Goal: Task Accomplishment & Management: Complete application form

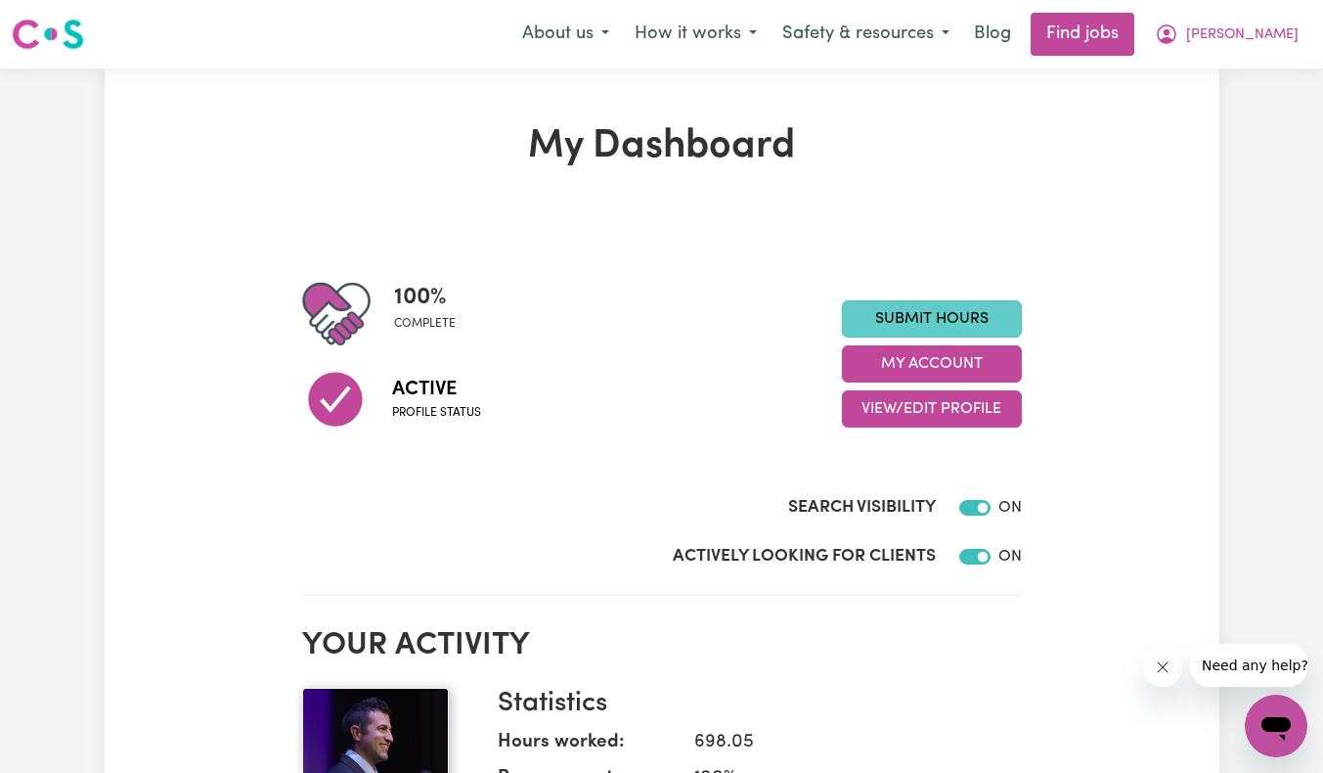
click at [908, 314] on link "Submit Hours" at bounding box center [932, 318] width 180 height 37
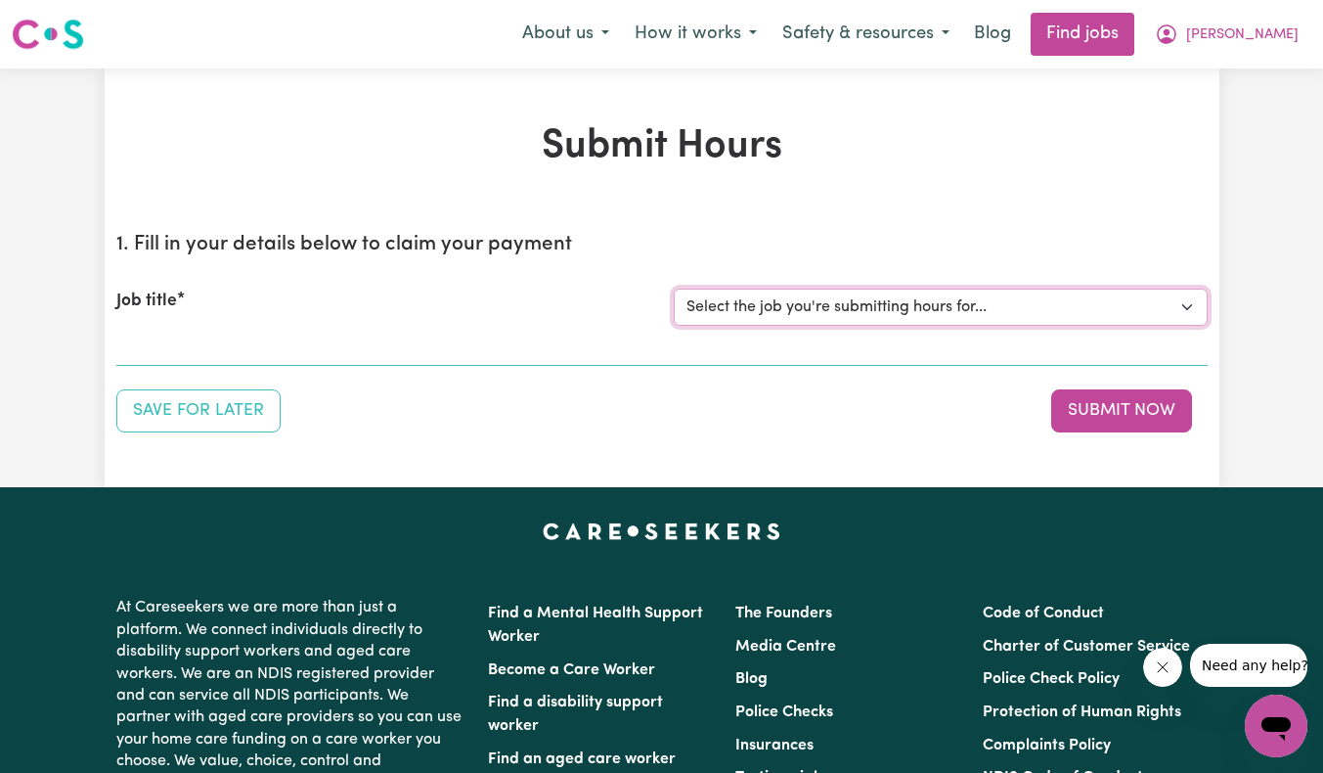
click at [1087, 311] on select "Select the job you're submitting hours for... [[PERSON_NAME]] Support Worker Ne…" at bounding box center [941, 306] width 534 height 37
select select "11684"
click at [674, 288] on select "Select the job you're submitting hours for... [[PERSON_NAME]] Support Worker Ne…" at bounding box center [941, 306] width 534 height 37
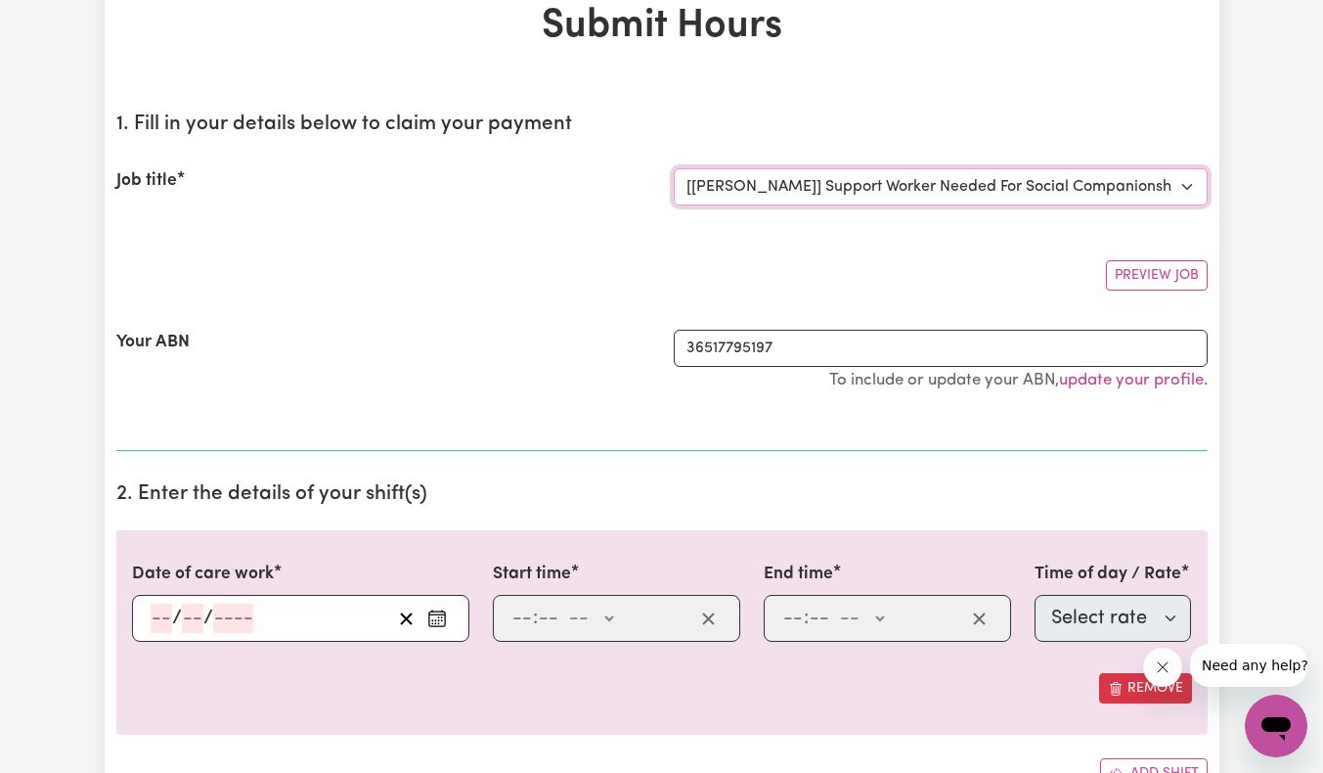
scroll to position [122, 0]
click at [156, 618] on input "number" at bounding box center [162, 615] width 22 height 29
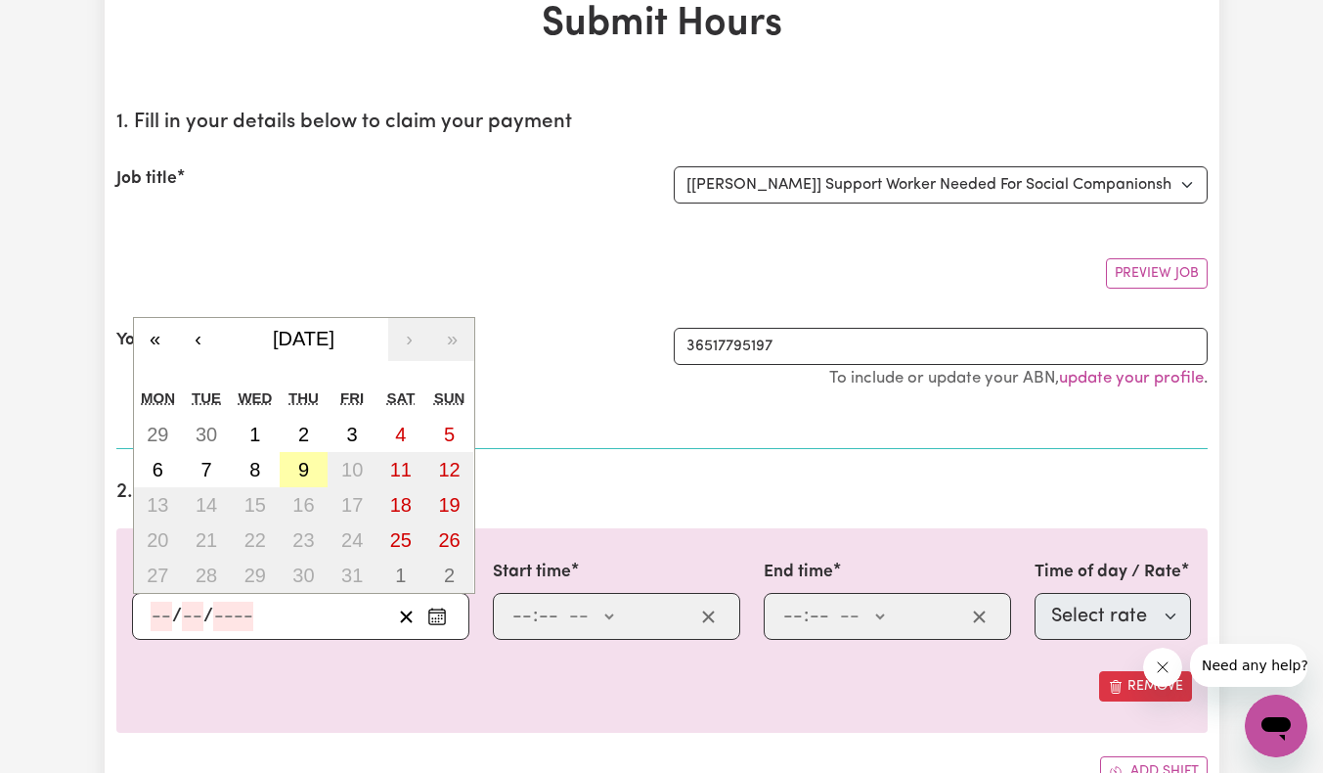
click at [303, 472] on abbr "9" at bounding box center [303, 470] width 11 height 22
type input "[DATE]"
type input "9"
type input "10"
type input "2025"
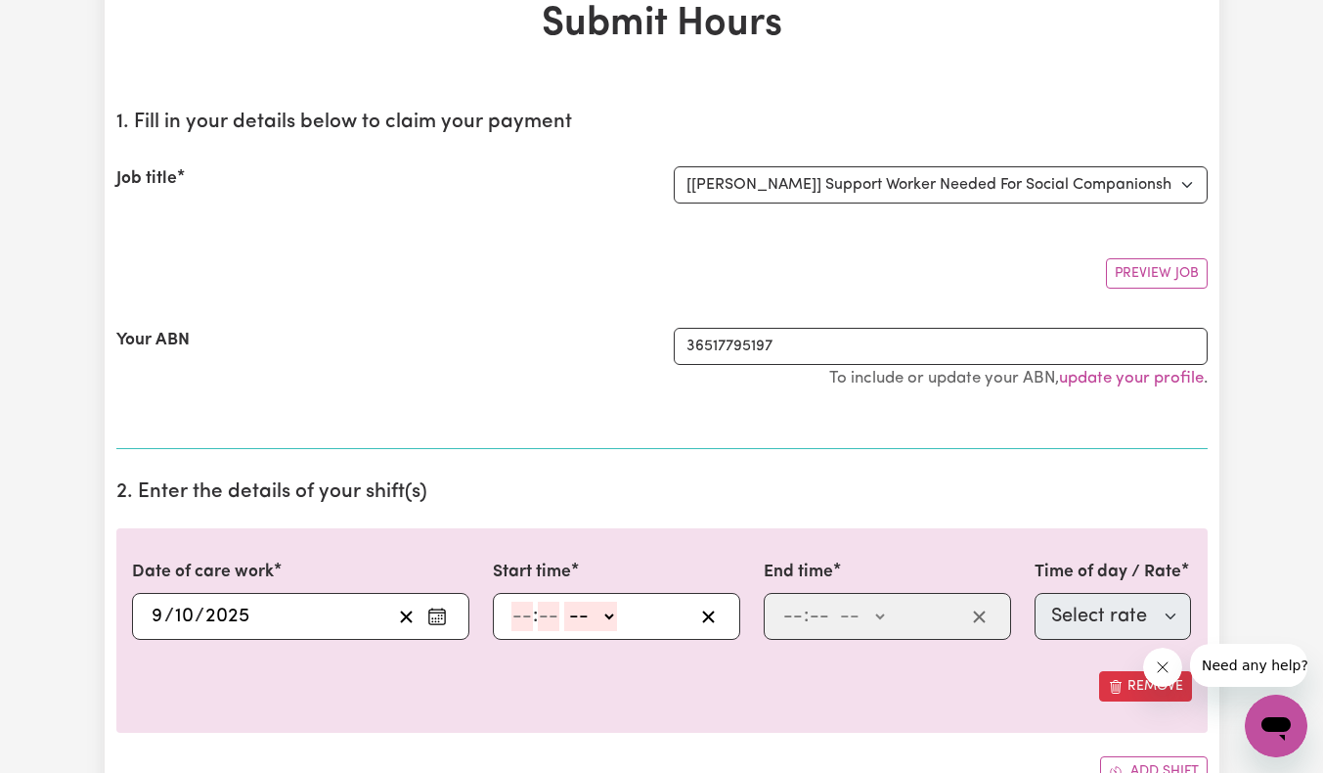
click at [524, 616] on input "number" at bounding box center [522, 615] width 22 height 29
type input "10"
click at [553, 618] on input "number" at bounding box center [548, 615] width 22 height 29
type input "00"
select select "am"
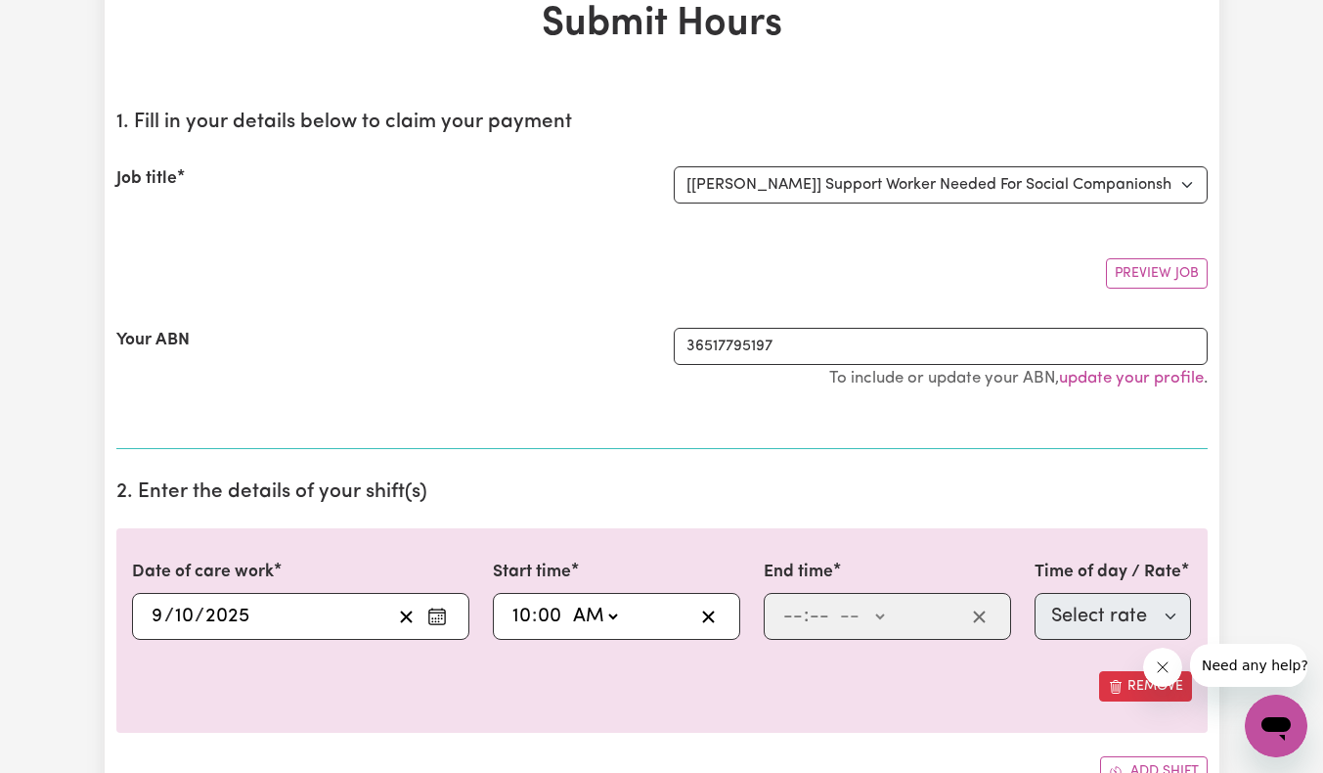
type input "10:00"
type input "0"
type input "4"
type input "10"
select select "pm"
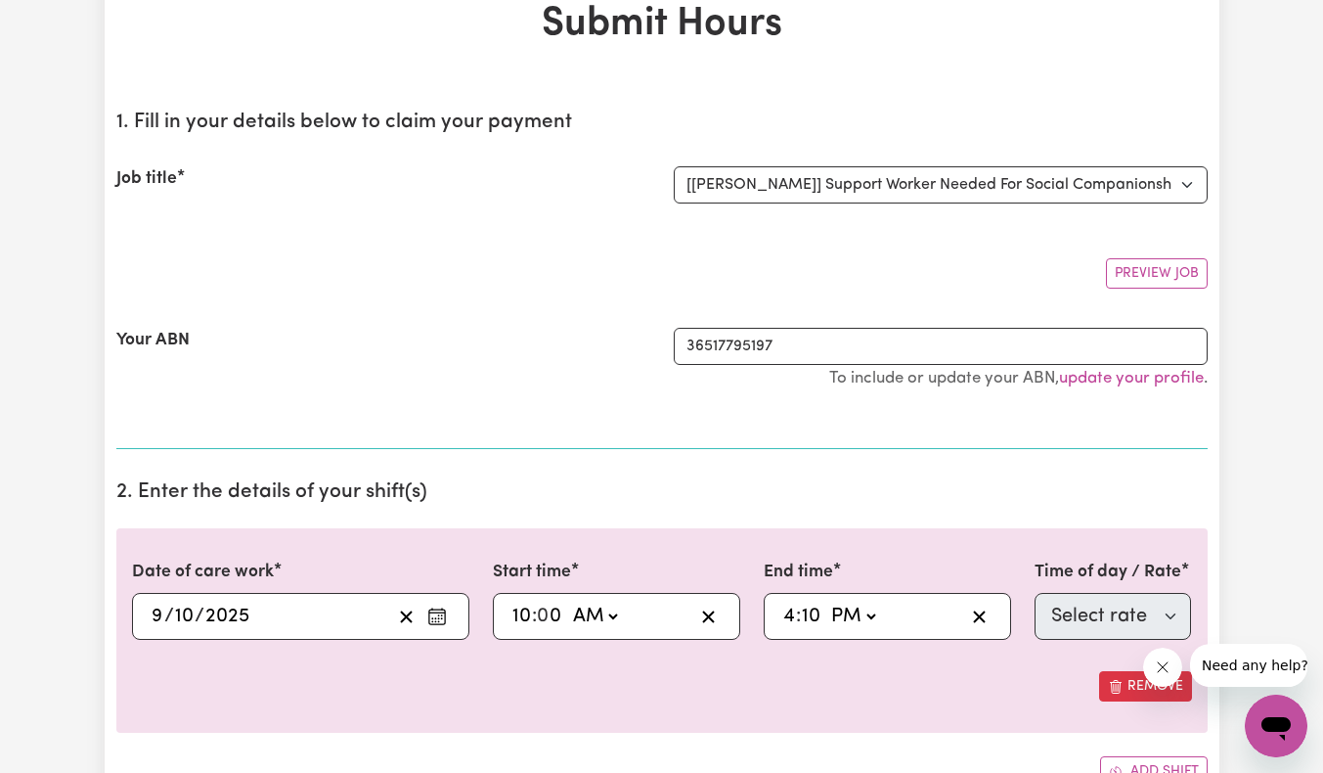
type input "16:10"
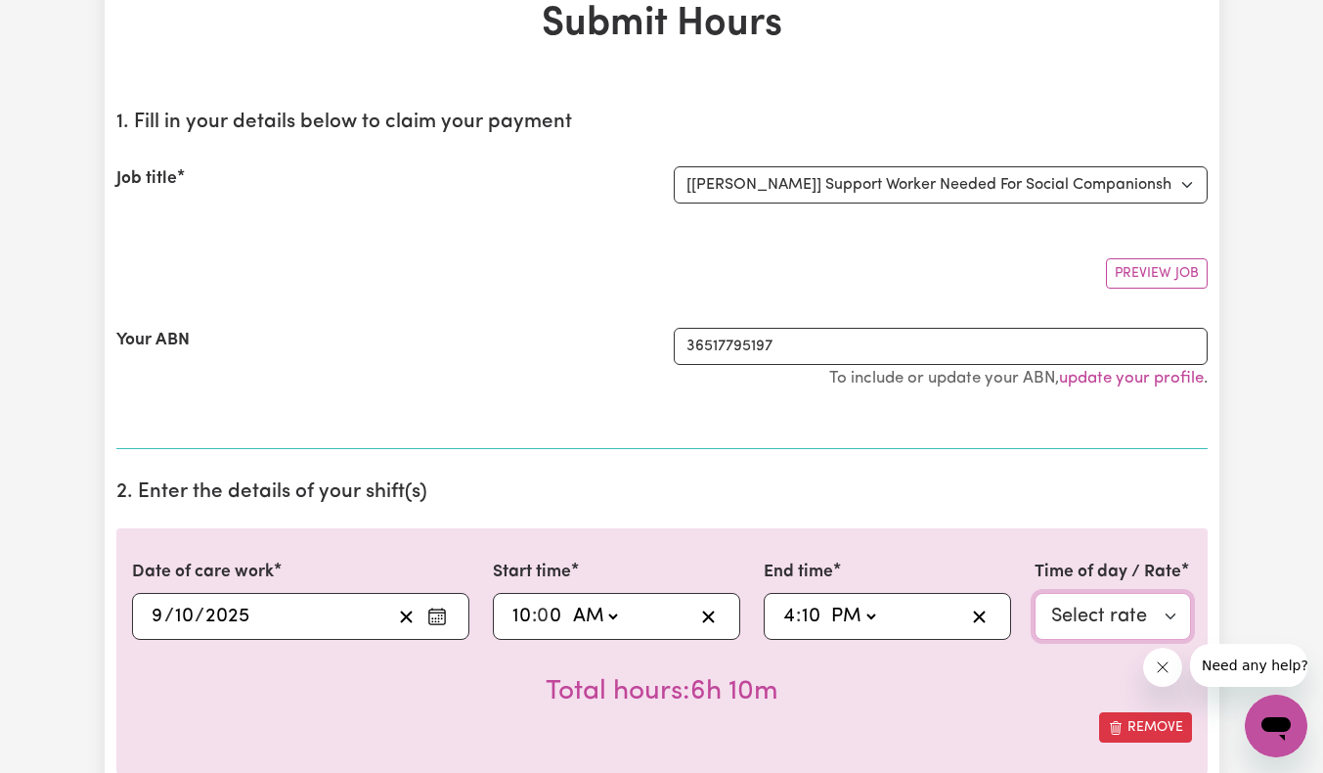
click at [1115, 614] on select "Select rate $64.81 - Weekday Daytime - Assistance with Self Care Activities - S…" at bounding box center [1113, 616] width 157 height 47
select select "63213"
click at [1035, 593] on select "Select rate $64.81 - Weekday Daytime - Assistance with Self Care Activities - S…" at bounding box center [1113, 616] width 157 height 47
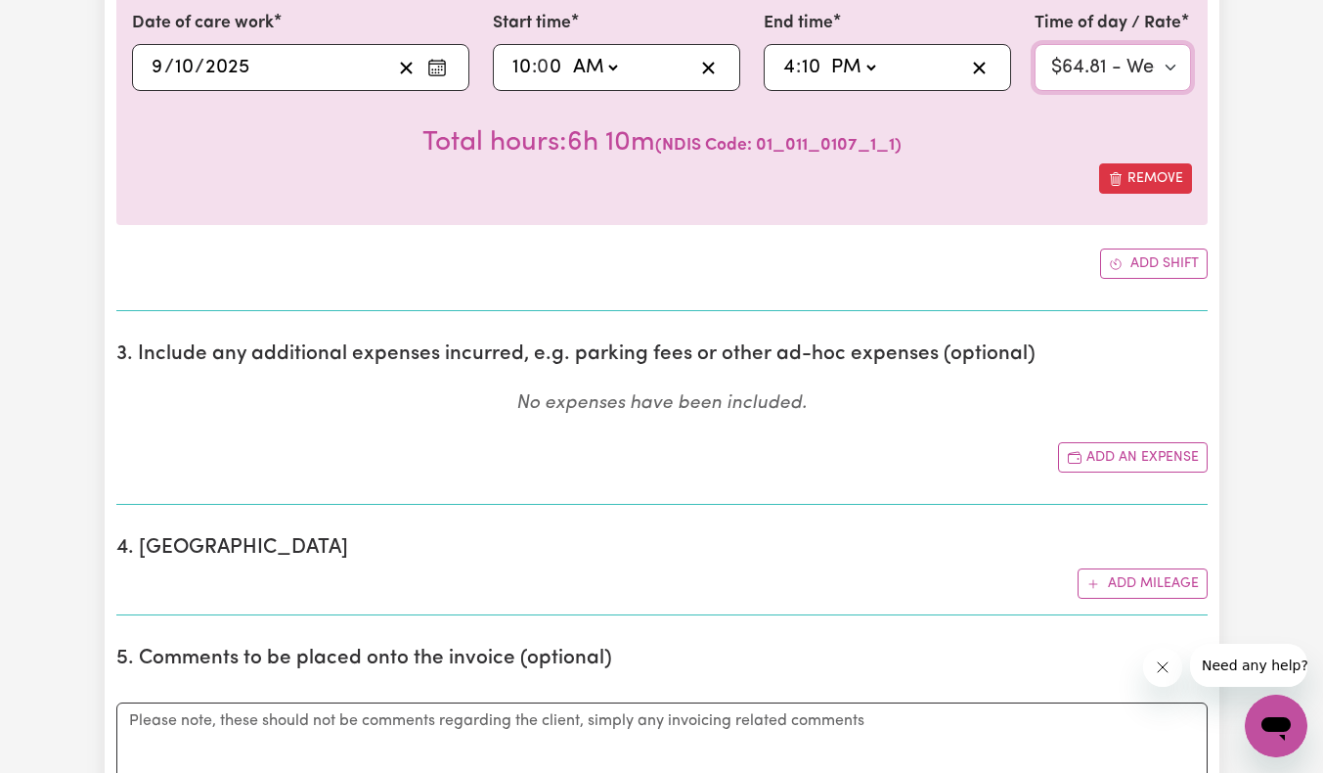
scroll to position [672, 0]
click at [1143, 458] on button "Add an expense" at bounding box center [1133, 456] width 150 height 30
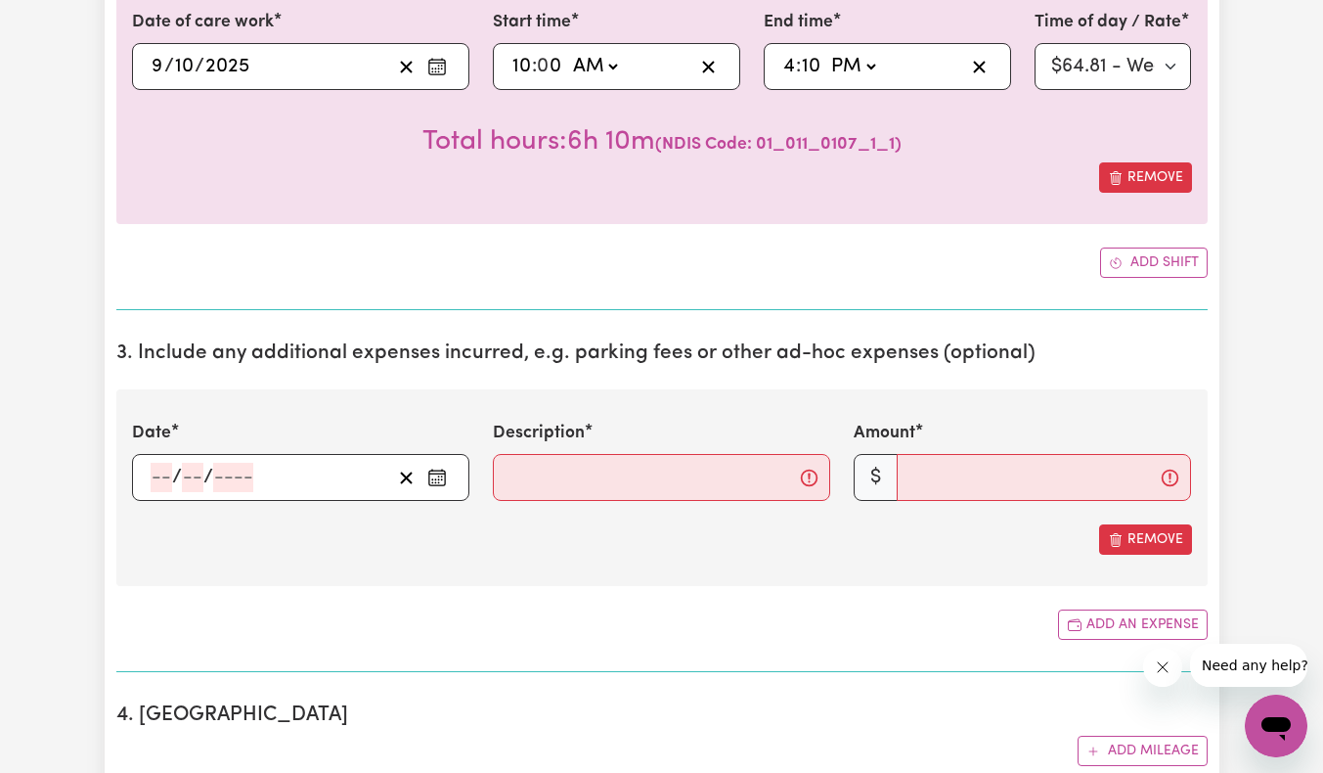
click at [165, 482] on input "number" at bounding box center [162, 477] width 22 height 29
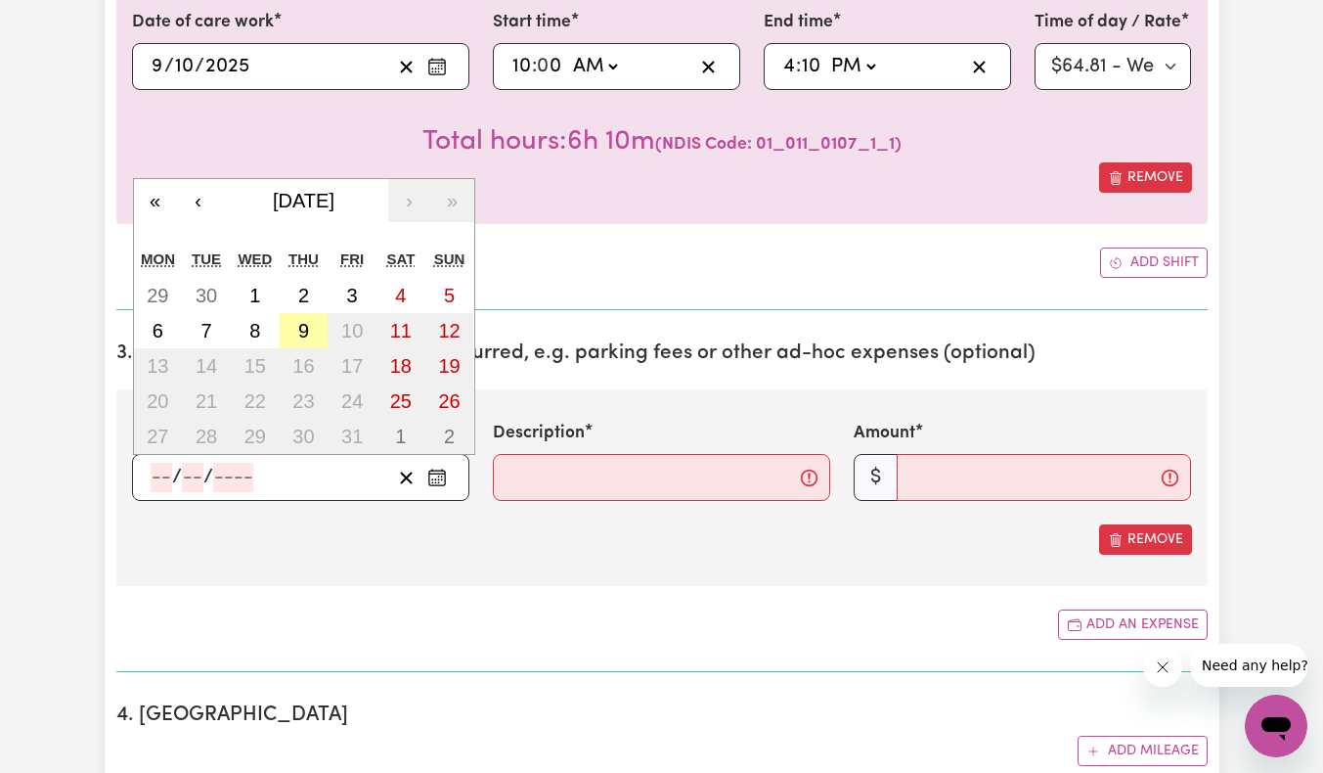
click at [303, 330] on abbr "9" at bounding box center [303, 331] width 11 height 22
type input "[DATE]"
type input "9"
type input "10"
type input "2025"
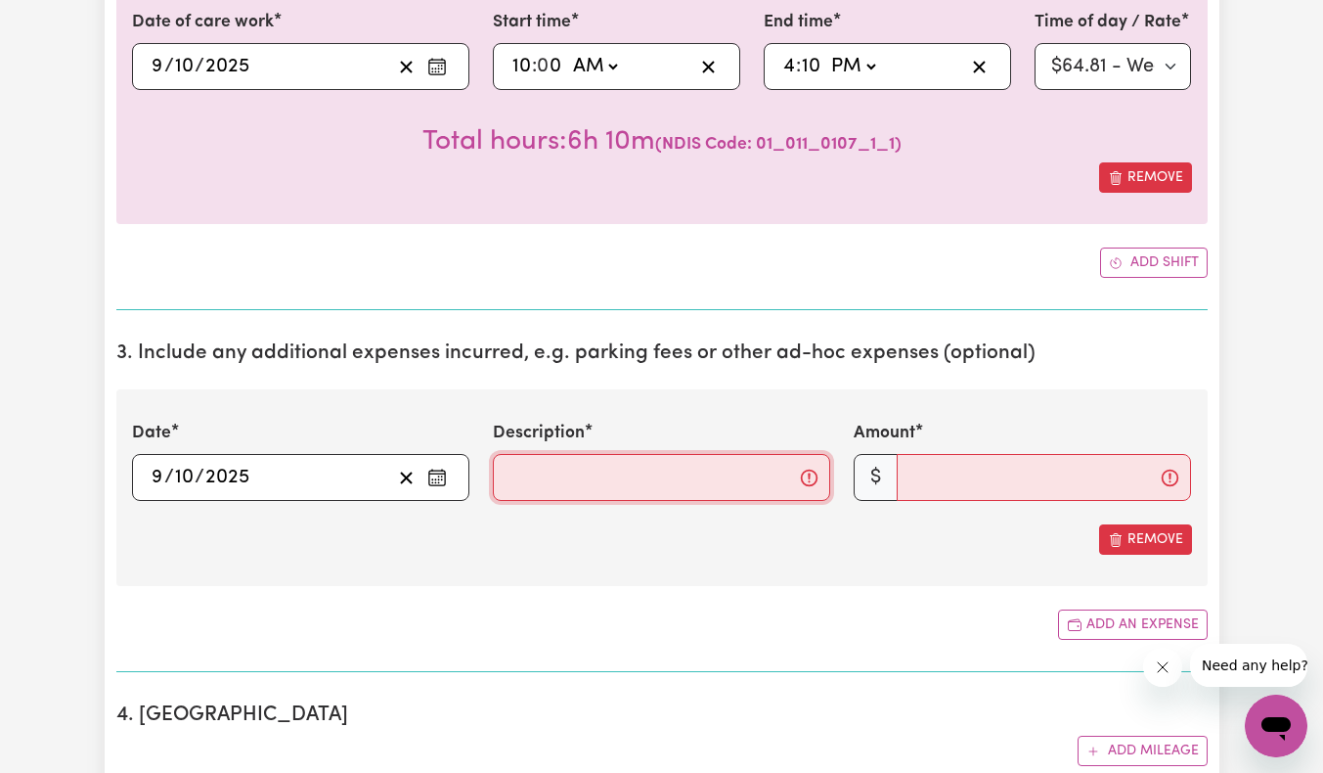
click at [561, 487] on input "Description" at bounding box center [661, 477] width 337 height 47
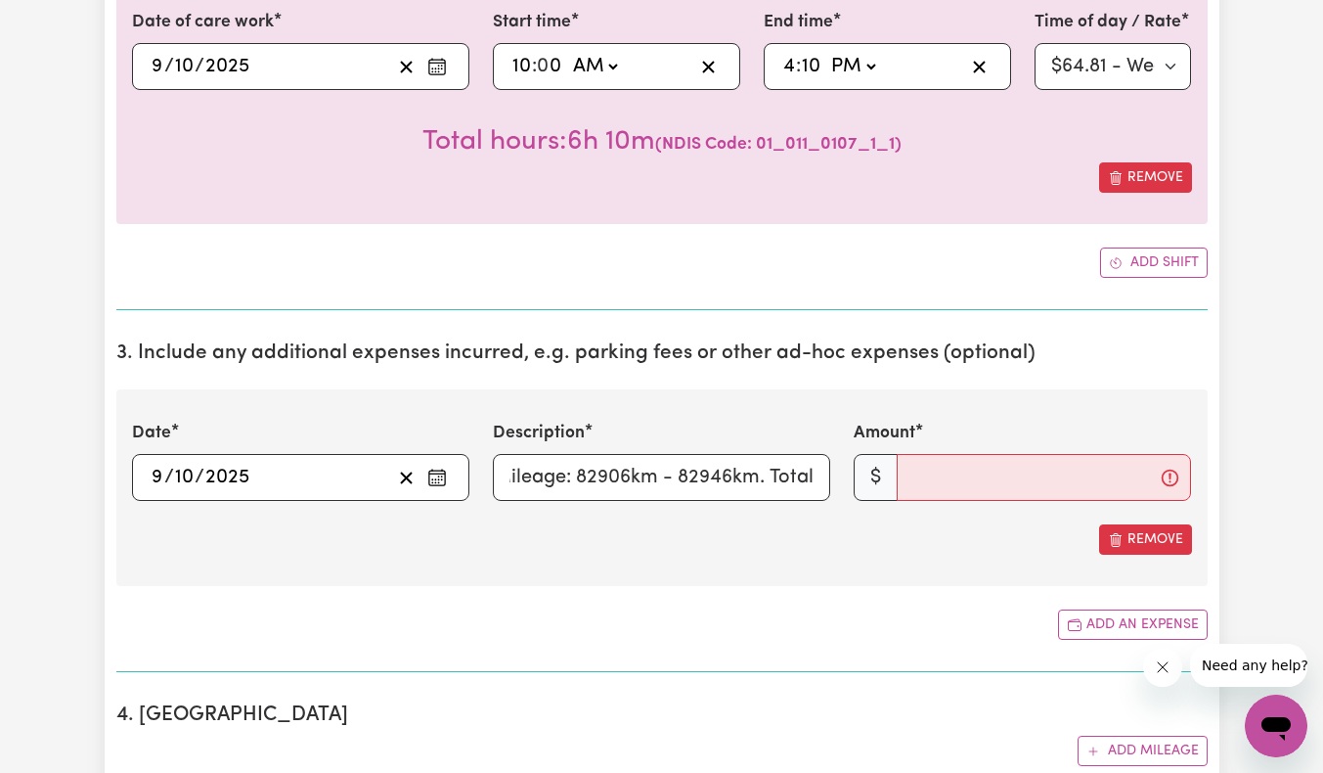
scroll to position [0, 0]
click at [716, 475] on input "Starting Mileage: 82906km - 82946km. Total" at bounding box center [661, 477] width 337 height 47
type input "Starting Mileage: 82906km - 82946km. Total 40km"
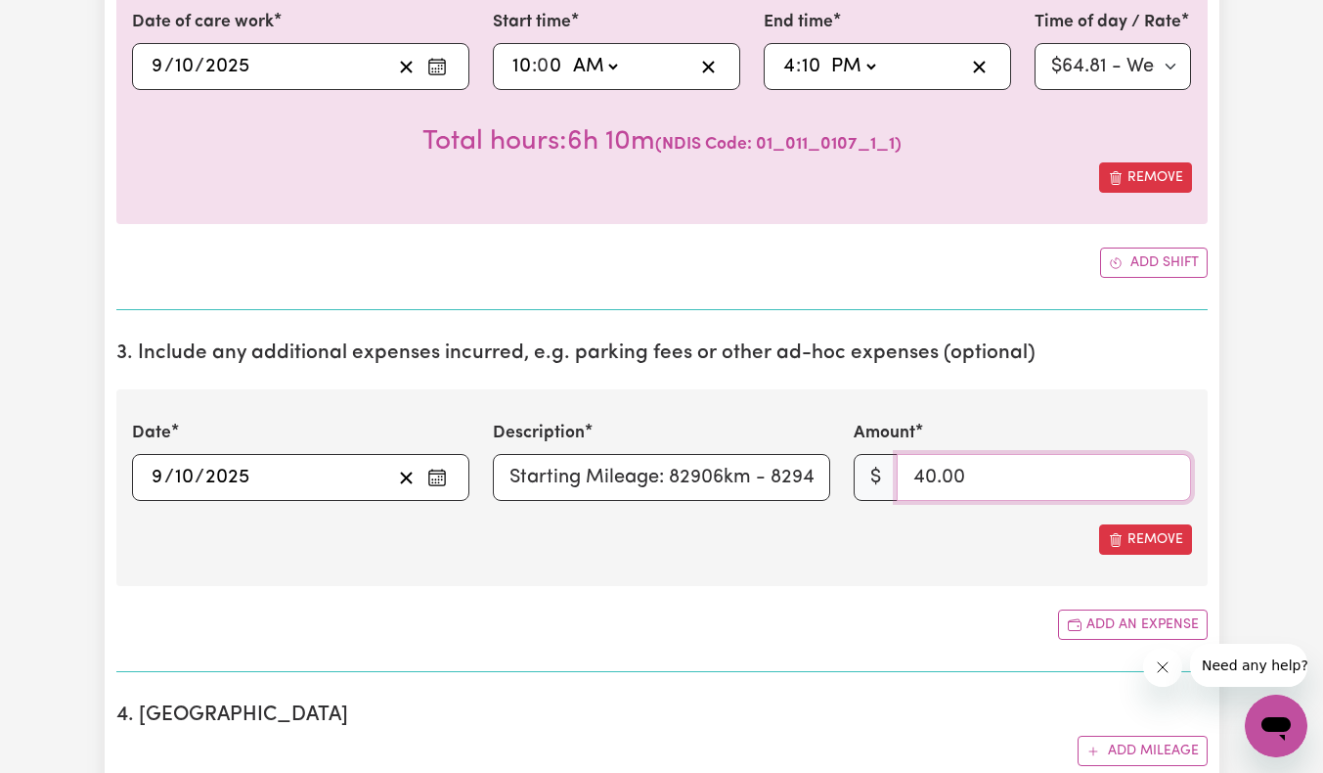
type input "40.00"
click at [758, 596] on section "3. Include any additional expenses incurred, e.g. parking fees or other ad-hoc …" at bounding box center [661, 499] width 1091 height 346
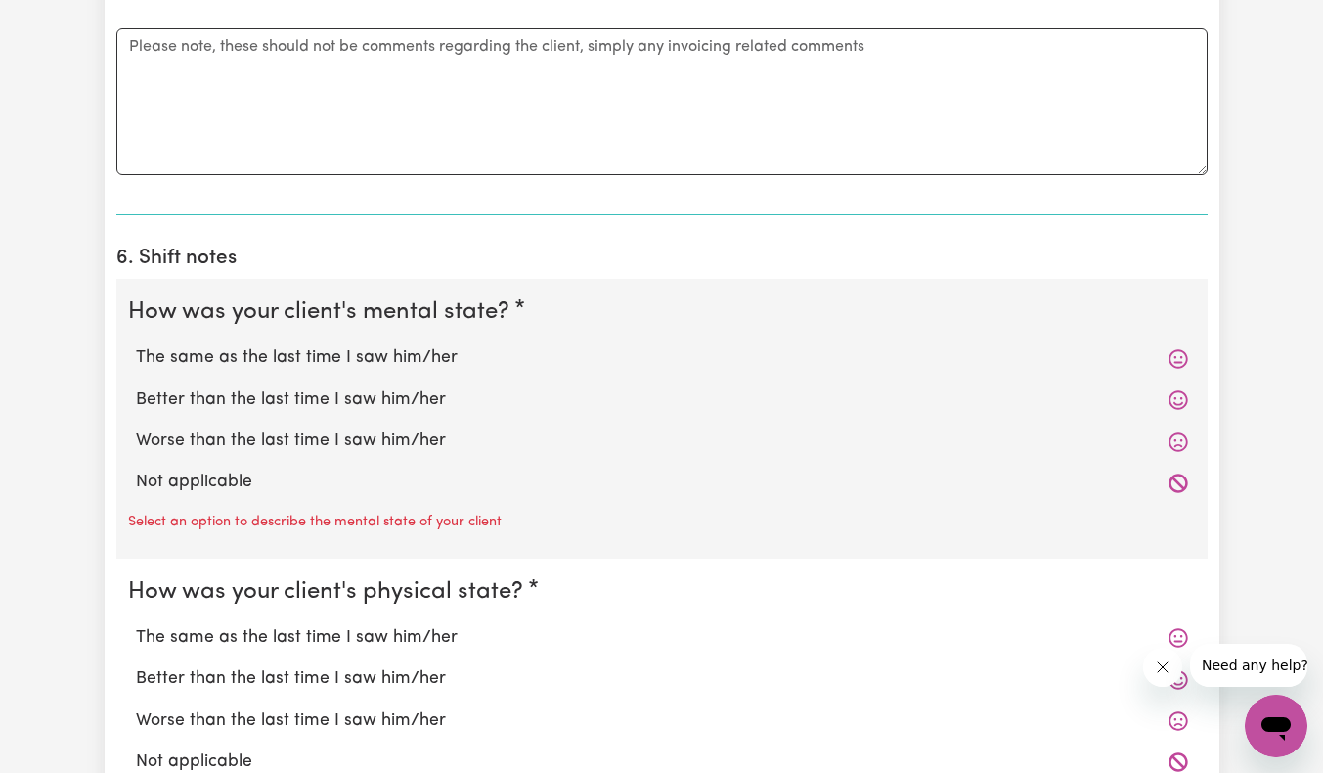
click at [297, 478] on label "Not applicable" at bounding box center [662, 481] width 1052 height 25
click at [136, 469] on input "Not applicable" at bounding box center [135, 468] width 1 height 1
radio input "true"
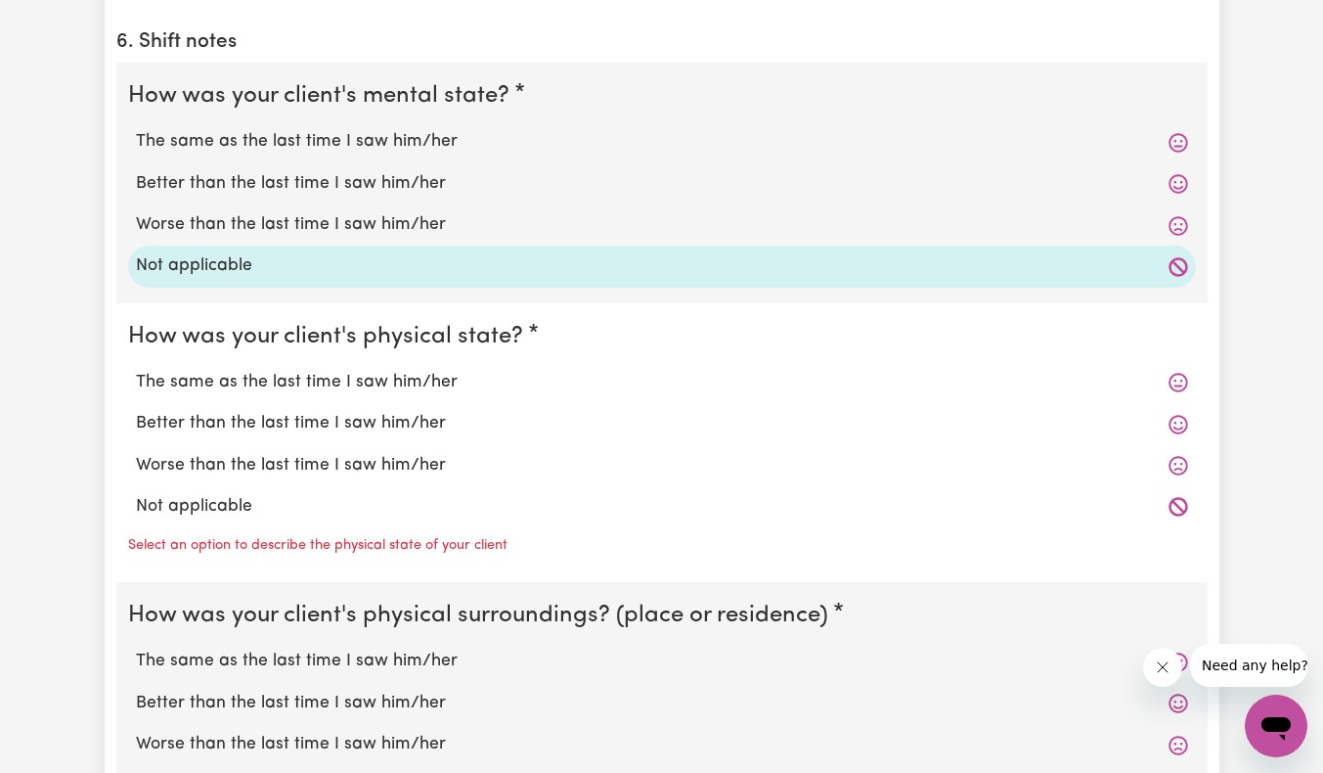
click at [261, 502] on label "Not applicable" at bounding box center [662, 506] width 1052 height 25
click at [136, 494] on input "Not applicable" at bounding box center [135, 493] width 1 height 1
radio input "true"
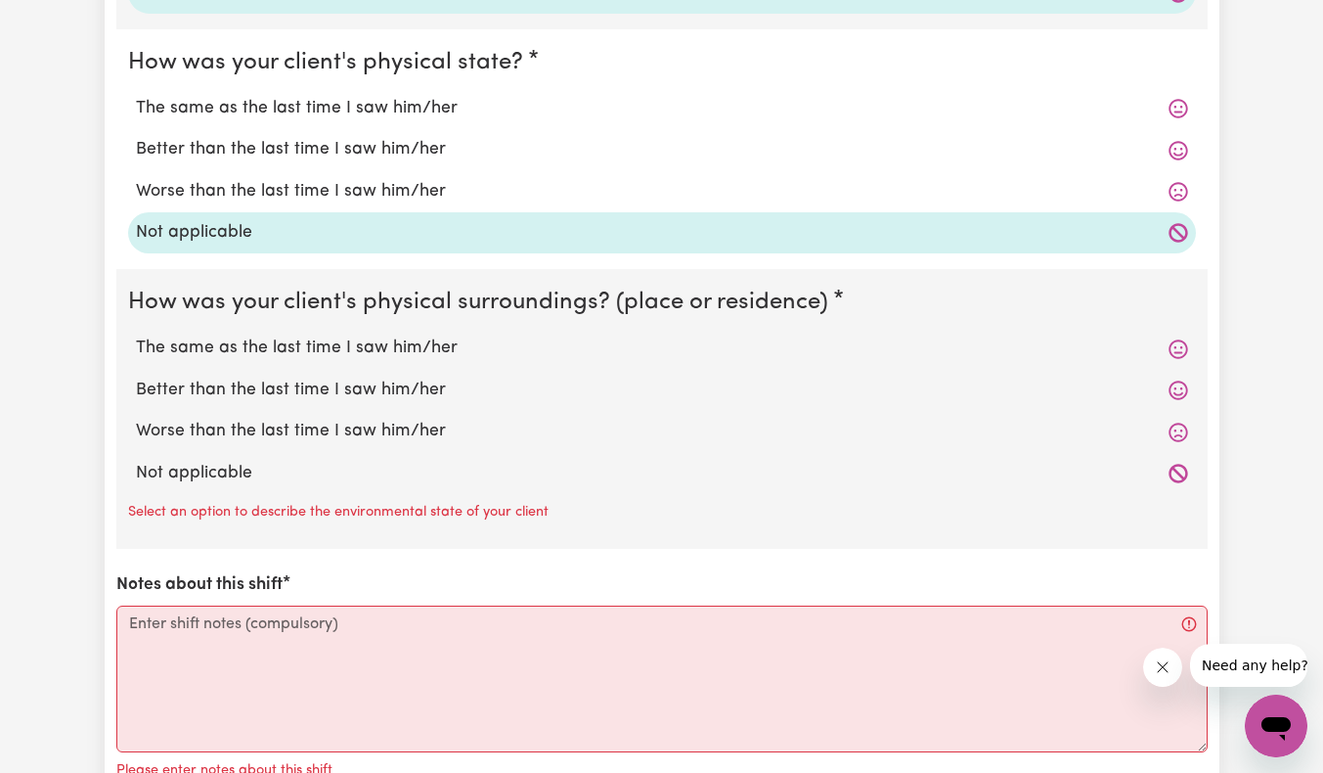
scroll to position [2006, 0]
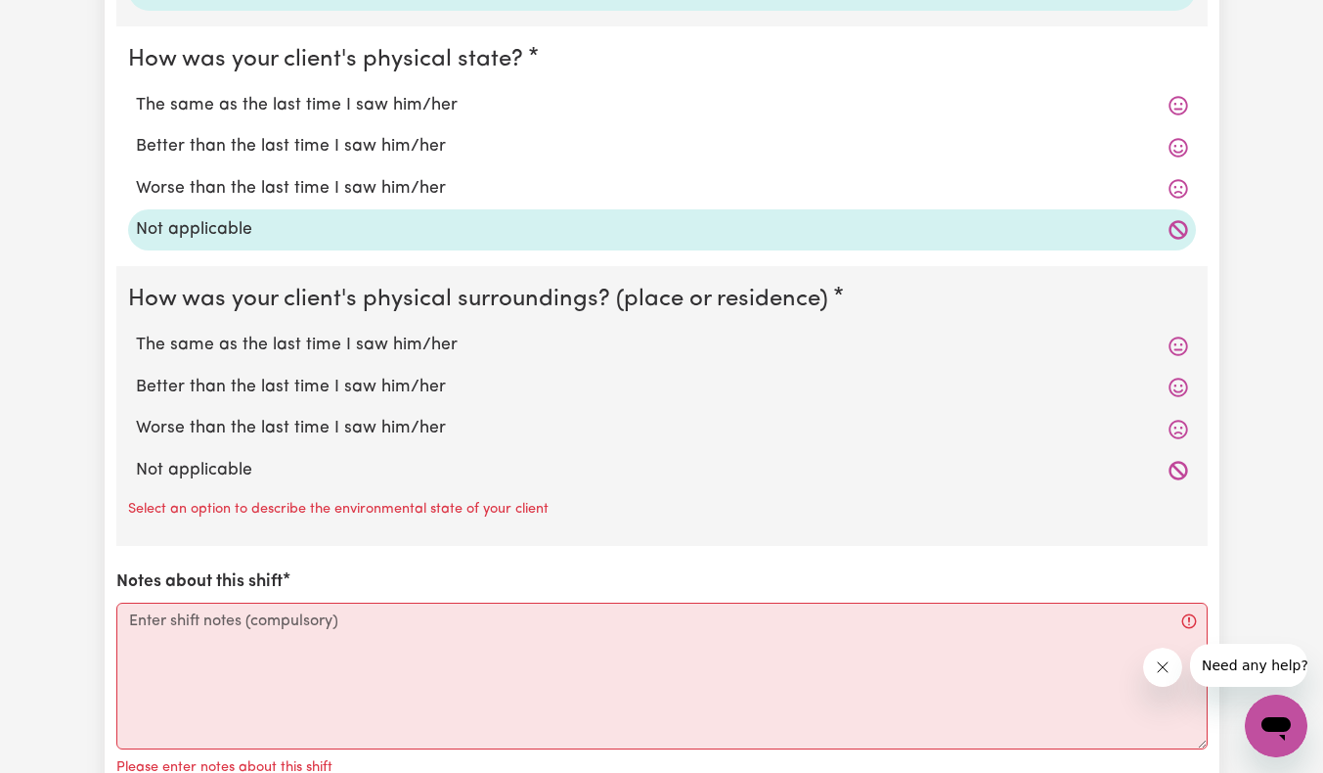
click at [277, 476] on label "Not applicable" at bounding box center [662, 470] width 1052 height 25
click at [136, 458] on input "Not applicable" at bounding box center [135, 457] width 1 height 1
radio input "true"
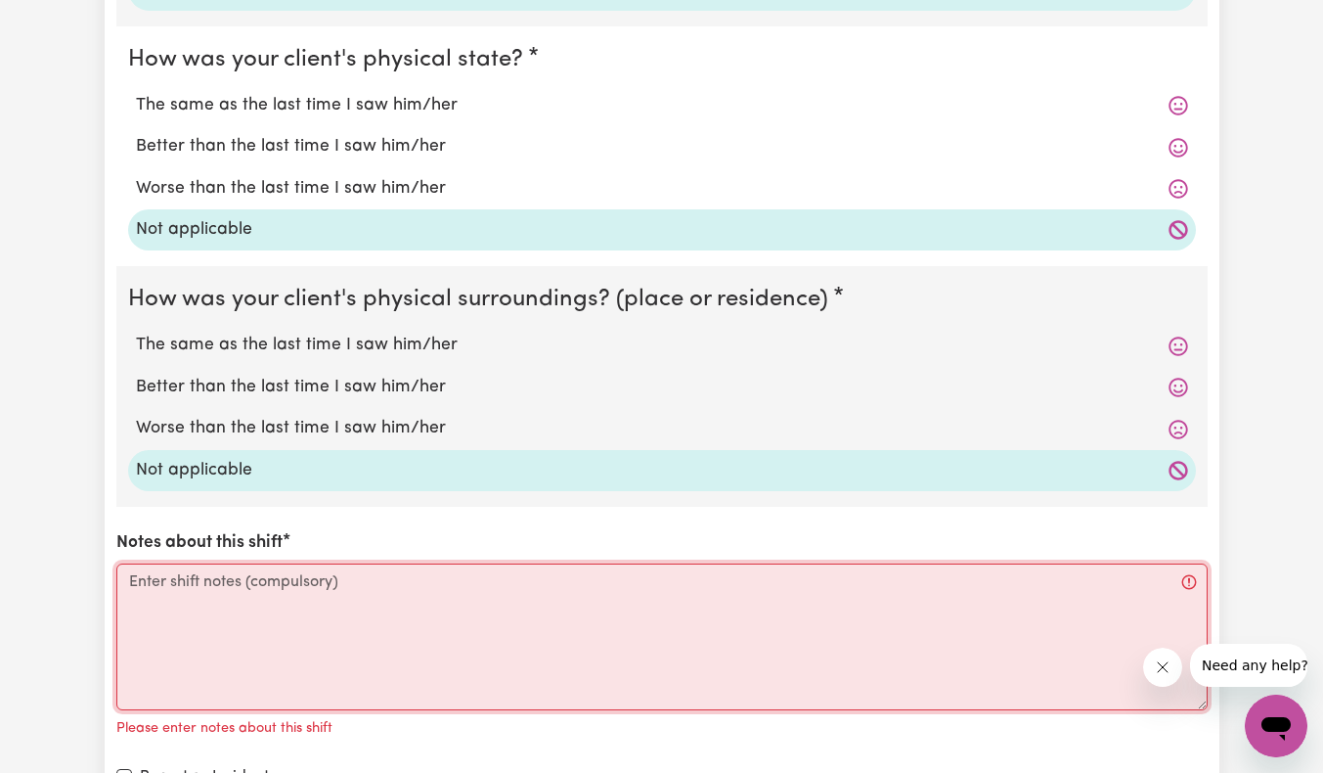
click at [416, 592] on textarea "Notes about this shift" at bounding box center [661, 636] width 1091 height 147
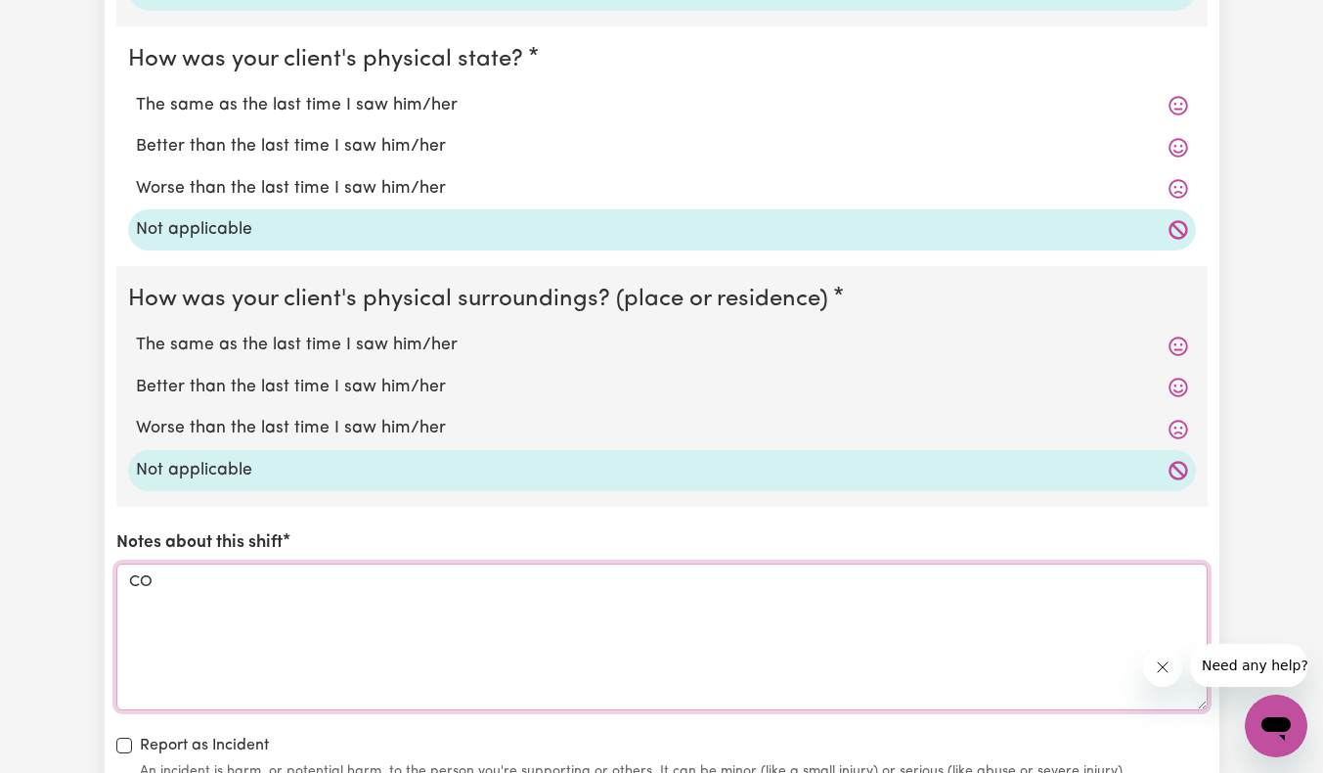
type textarea "C"
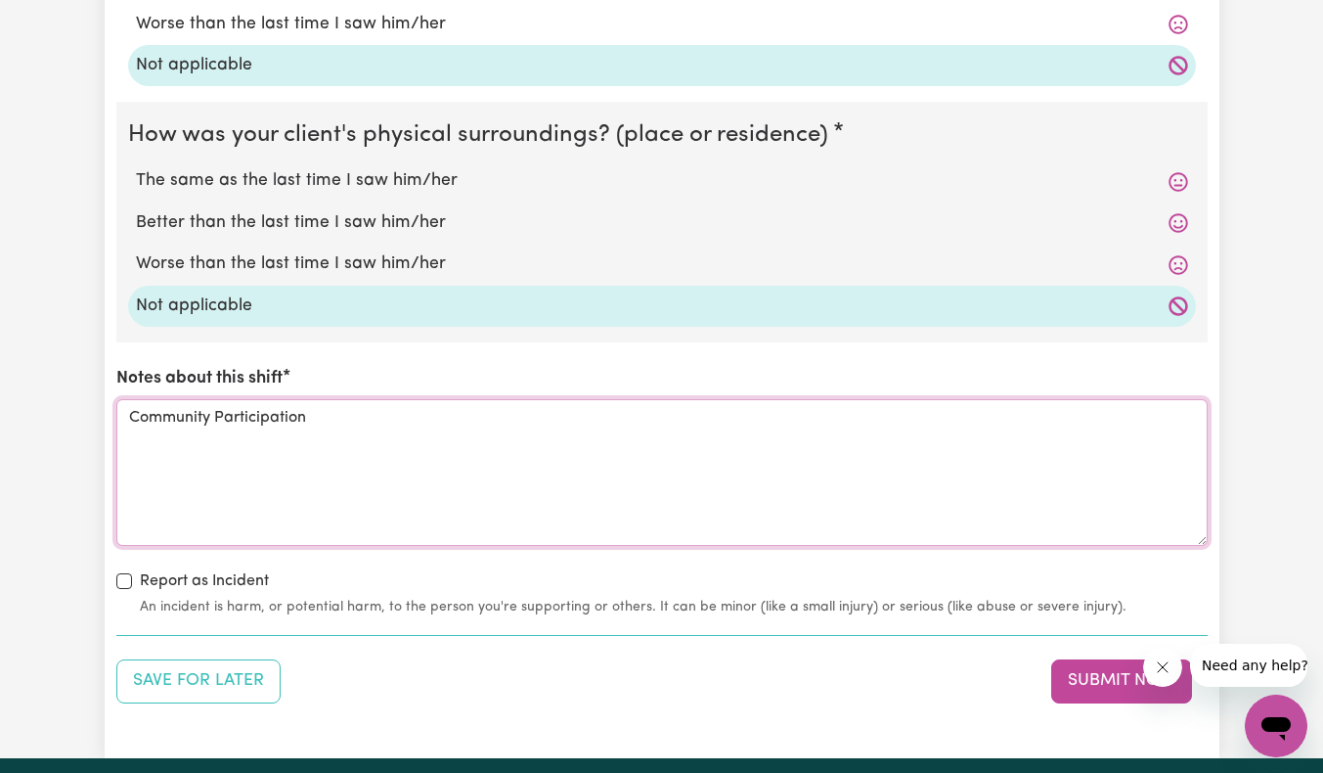
scroll to position [2173, 0]
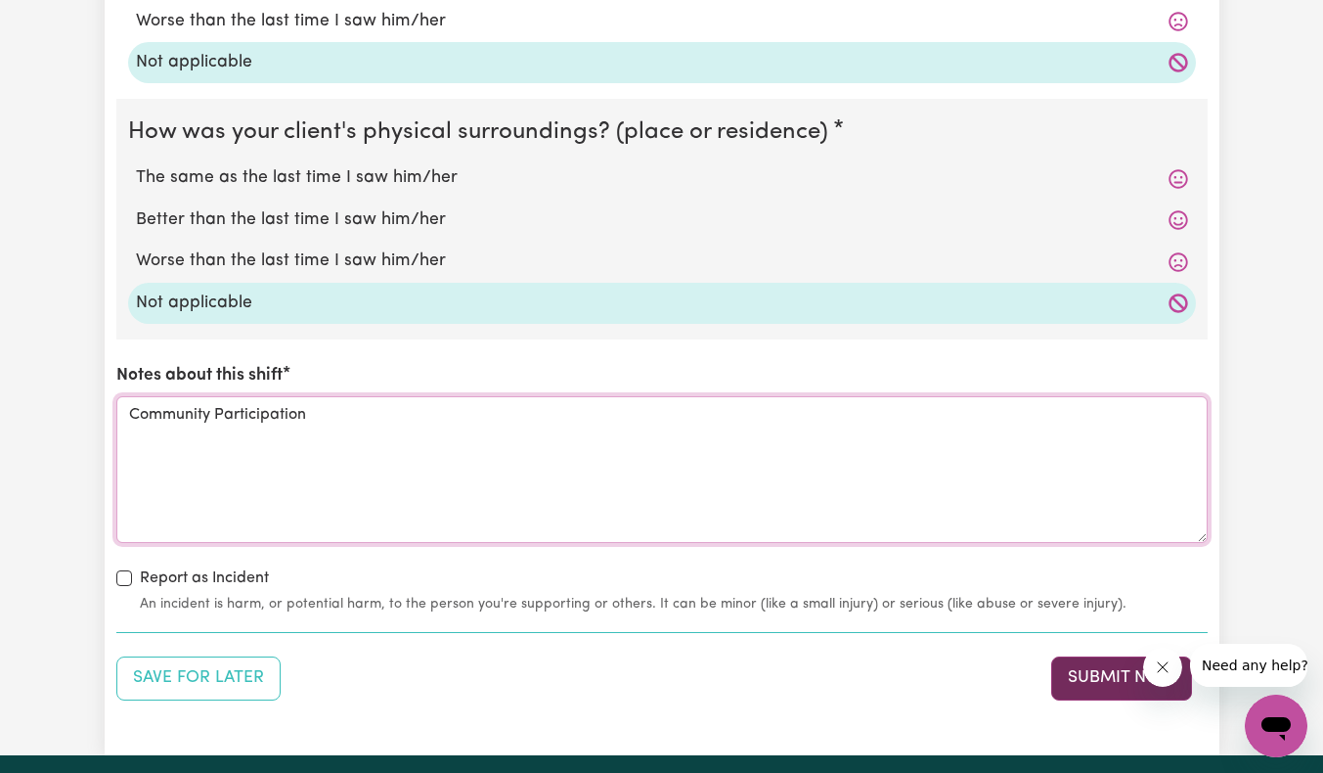
type textarea "Community Participation"
click at [1093, 681] on button "Submit Now" at bounding box center [1121, 677] width 141 height 43
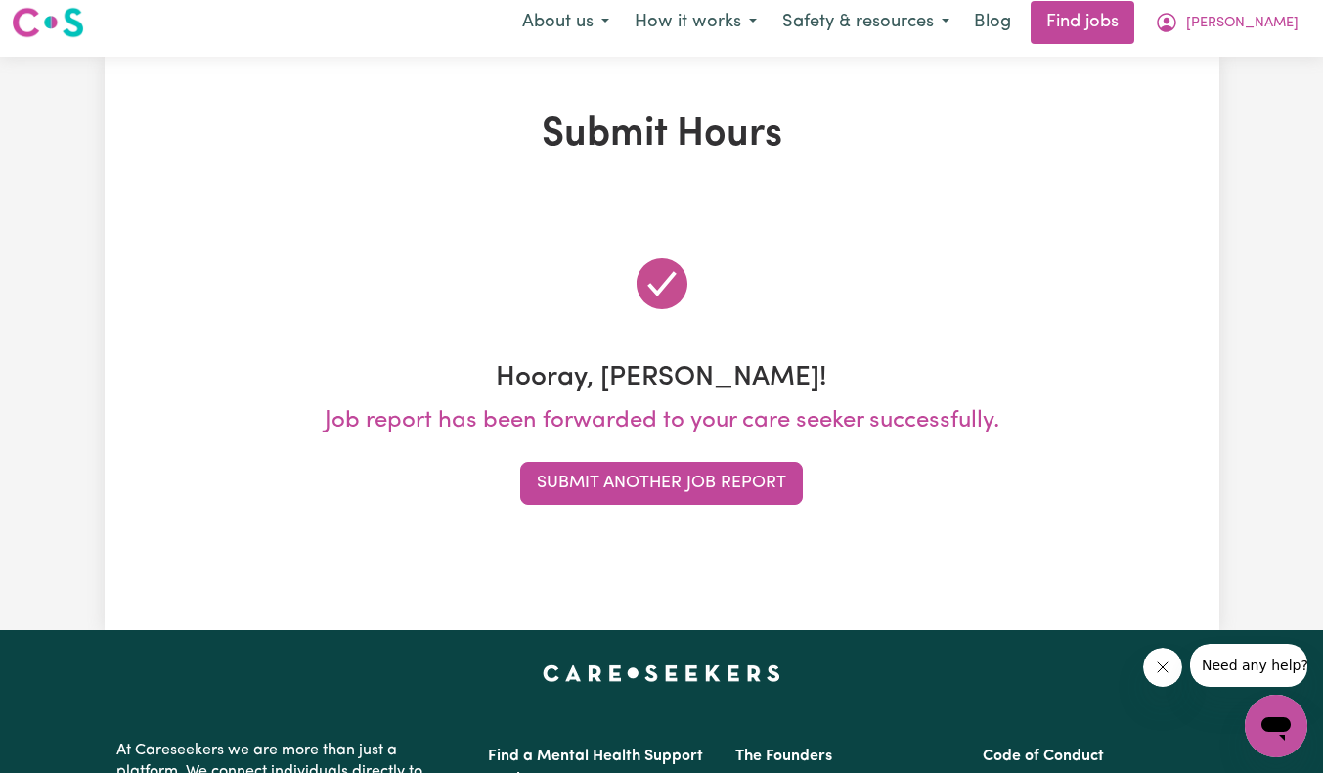
scroll to position [0, 0]
